Goal: Information Seeking & Learning: Learn about a topic

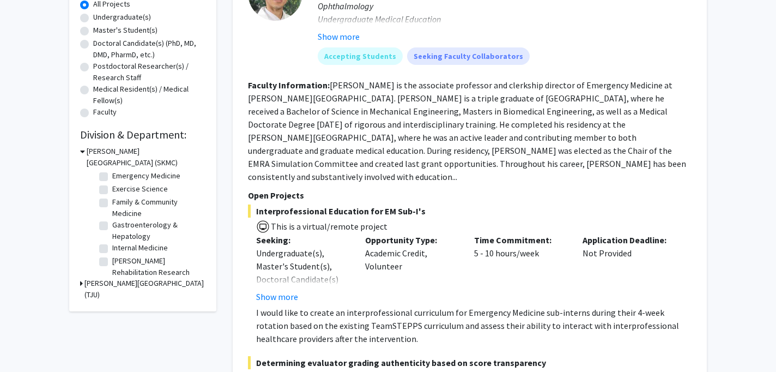
scroll to position [108, 0]
click at [112, 203] on label "Family & Community Medicine" at bounding box center [157, 208] width 90 height 23
click at [112, 203] on input "Family & Community Medicine" at bounding box center [115, 200] width 7 height 7
checkbox input "true"
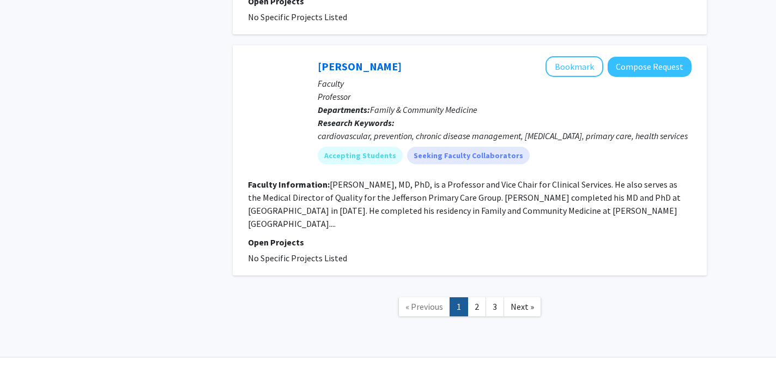
scroll to position [4965, 0]
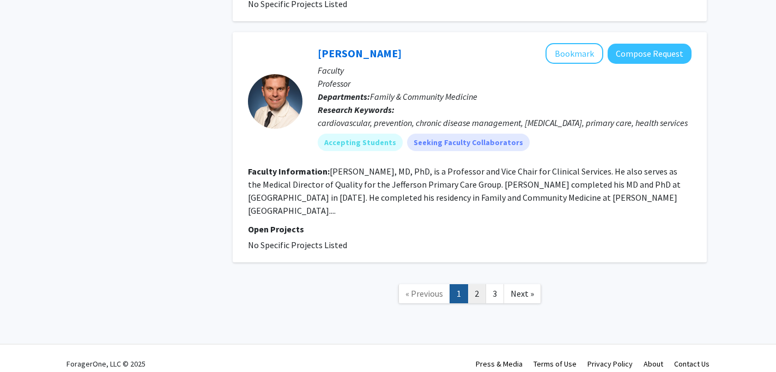
click at [481, 296] on link "2" at bounding box center [476, 293] width 19 height 19
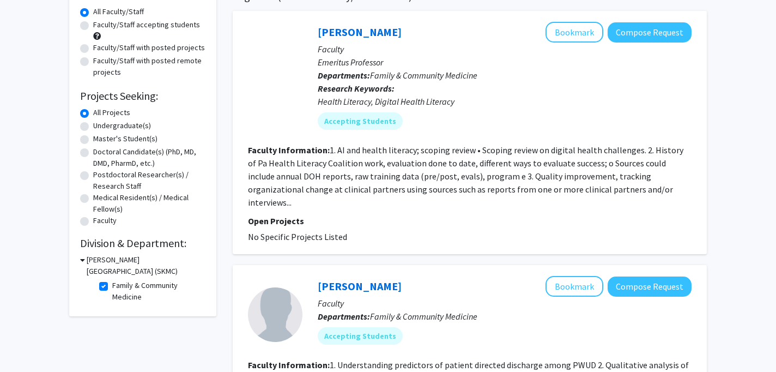
scroll to position [100, 0]
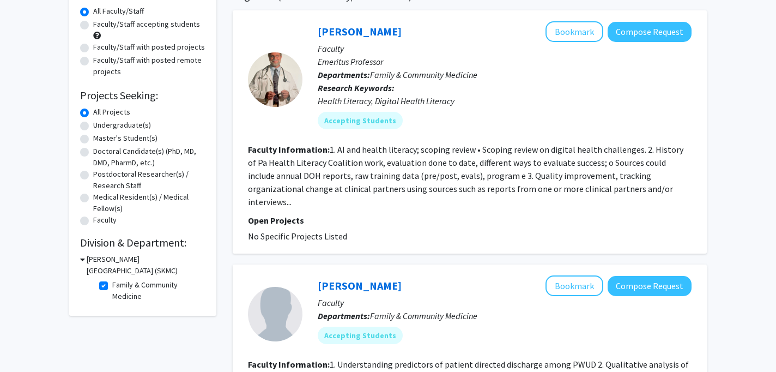
click at [112, 288] on label "Family & Community Medicine" at bounding box center [157, 290] width 90 height 23
click at [112, 286] on input "Family & Community Medicine" at bounding box center [115, 282] width 7 height 7
checkbox input "false"
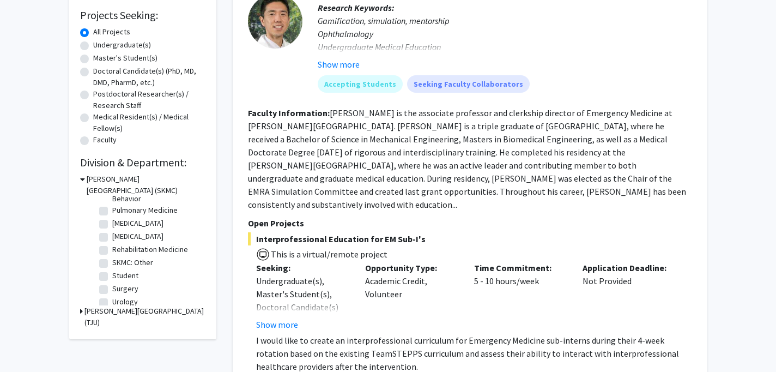
scroll to position [490, 0]
click at [112, 257] on label "SKMC: Other" at bounding box center [132, 255] width 41 height 11
click at [112, 257] on input "SKMC: Other" at bounding box center [115, 253] width 7 height 7
checkbox input "true"
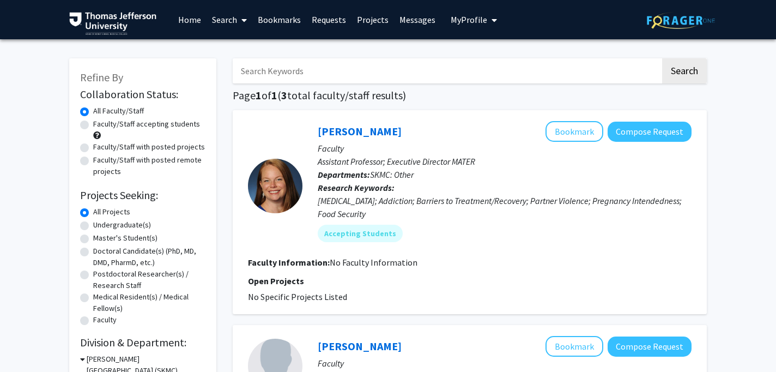
click at [115, 124] on label "Faculty/Staff accepting students" at bounding box center [146, 123] width 107 height 11
click at [100, 124] on input "Faculty/Staff accepting students" at bounding box center [96, 121] width 7 height 7
radio input "true"
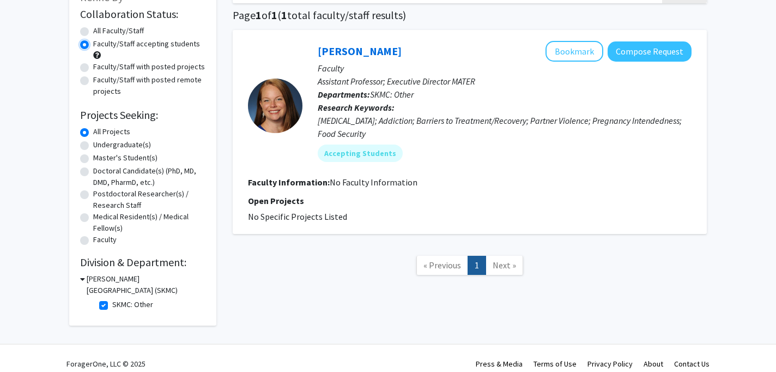
scroll to position [81, 0]
click at [112, 302] on label "SKMC: Other" at bounding box center [132, 303] width 41 height 11
click at [112, 302] on input "SKMC: Other" at bounding box center [115, 301] width 7 height 7
checkbox input "false"
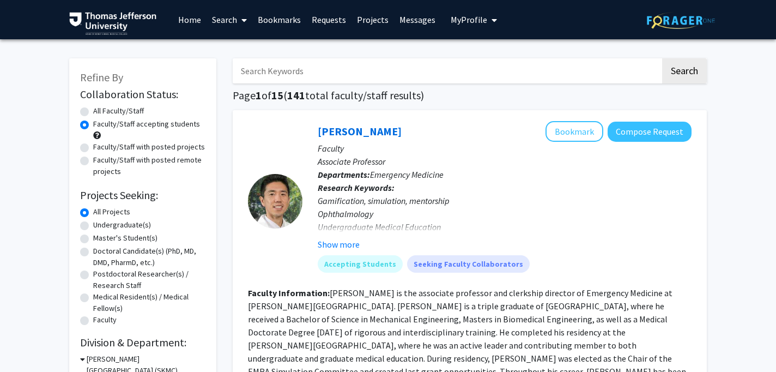
click at [362, 72] on input "Search Keywords" at bounding box center [447, 70] width 428 height 25
type input "population"
click at [662, 58] on button "Search" at bounding box center [684, 70] width 45 height 25
radio input "true"
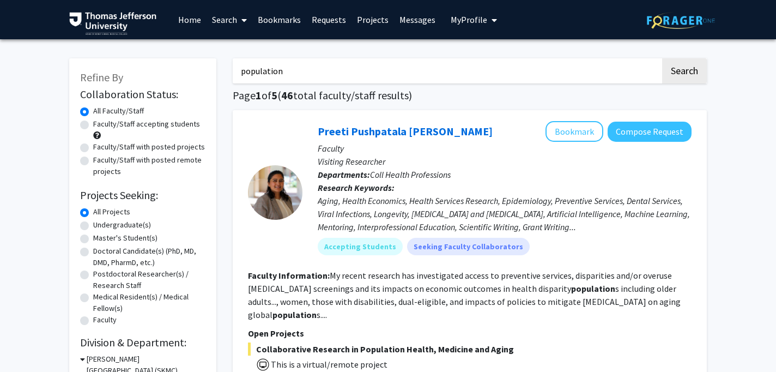
click at [352, 66] on input "population" at bounding box center [447, 70] width 428 height 25
type input "population health"
click at [662, 58] on button "Search" at bounding box center [684, 70] width 45 height 25
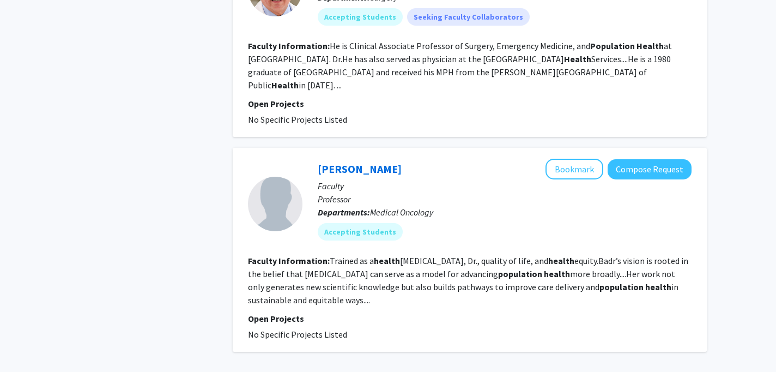
scroll to position [3163, 0]
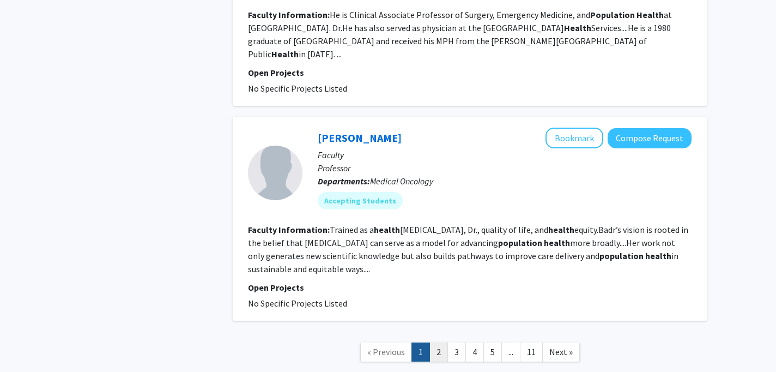
click at [434, 342] on link "2" at bounding box center [438, 351] width 19 height 19
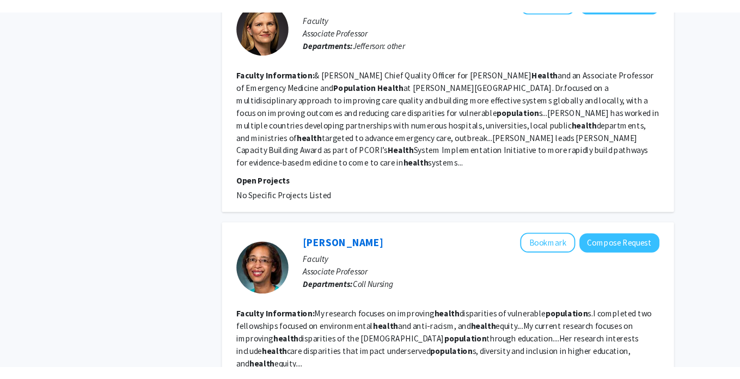
scroll to position [847, 0]
